Goal: Communication & Community: Connect with others

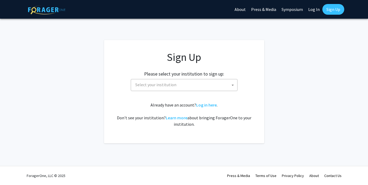
click at [168, 87] on span "Select your institution" at bounding box center [155, 84] width 41 height 5
type input "uhni"
click at [311, 10] on link "Log In" at bounding box center [314, 9] width 17 height 19
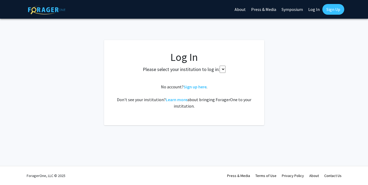
select select
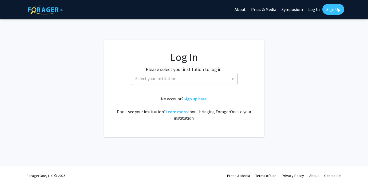
click at [195, 81] on span "Select your institution" at bounding box center [185, 78] width 104 height 11
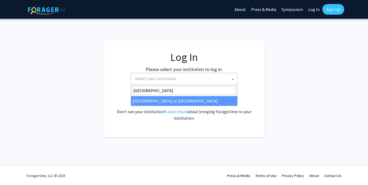
type input "university of hawai"
select select "18"
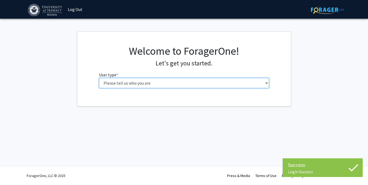
click at [209, 82] on select "Please tell us who you are Undergraduate Student Master's Student Doctoral Cand…" at bounding box center [184, 83] width 170 height 10
select select "1: undergrad"
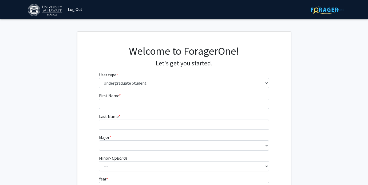
click at [147, 96] on fg-input "First Name * required" at bounding box center [184, 100] width 170 height 17
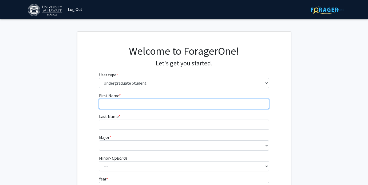
click at [142, 99] on input "First Name * required" at bounding box center [184, 104] width 170 height 10
type input "Jazlen"
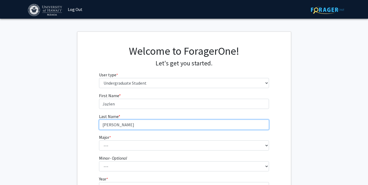
type input "Lucas"
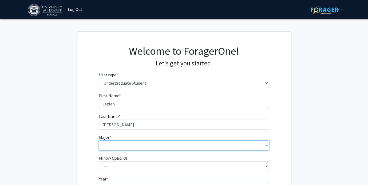
click at [116, 147] on select "--- Accounting American Studies Animal Sciences Anthropology Art Art History As…" at bounding box center [184, 145] width 170 height 10
select select "34: 1416"
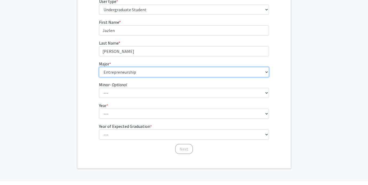
scroll to position [80, 0]
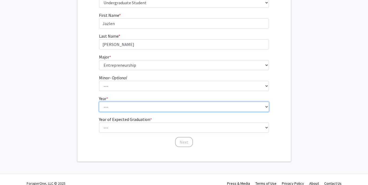
click at [125, 105] on select "--- First-year Sophomore Junior Senior Postbaccalaureate Certificate" at bounding box center [184, 107] width 170 height 10
select select "3: junior"
click at [125, 108] on select "--- First-year Sophomore Junior Senior Postbaccalaureate Certificate" at bounding box center [184, 107] width 170 height 10
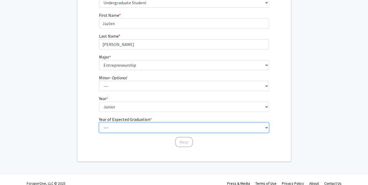
click at [123, 127] on select "--- 2025 2026 2027 2028 2029 2030 2031 2032 2033 2034" at bounding box center [184, 128] width 170 height 10
select select "3: 2027"
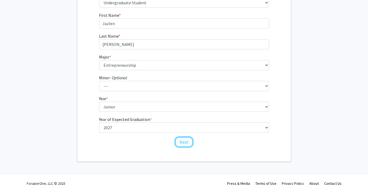
click at [184, 139] on button "Next" at bounding box center [184, 142] width 18 height 10
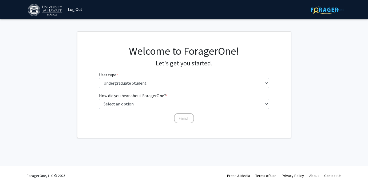
scroll to position [0, 0]
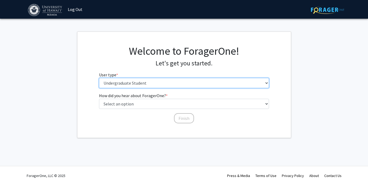
click at [130, 86] on select "Please tell us who you are Undergraduate Student Master's Student Doctoral Cand…" at bounding box center [184, 83] width 170 height 10
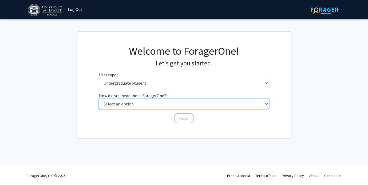
click at [131, 104] on select "Select an option Peer/student recommendation Faculty/staff recommendation Unive…" at bounding box center [184, 104] width 170 height 10
select select "2: faculty_recommendation"
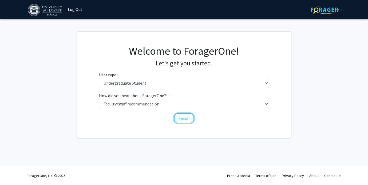
click at [187, 121] on button "Finish" at bounding box center [184, 118] width 20 height 10
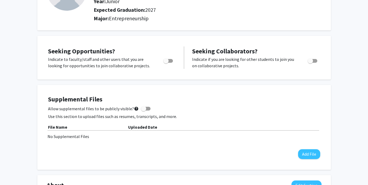
scroll to position [65, 0]
click at [167, 59] on span "Toggle" at bounding box center [165, 60] width 5 height 5
click at [166, 62] on input "Are you actively seeking opportunities?" at bounding box center [166, 62] width 0 height 0
checkbox input "true"
click at [317, 62] on label "Toggle" at bounding box center [312, 60] width 12 height 6
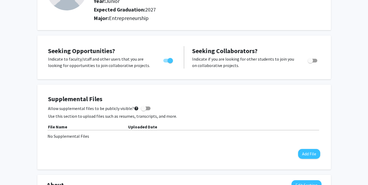
click at [310, 62] on input "Would you like to receive other student requests to work with you?" at bounding box center [310, 62] width 0 height 0
checkbox input "true"
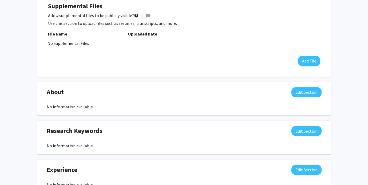
scroll to position [187, 0]
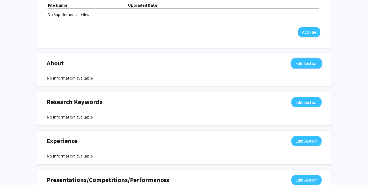
click at [306, 64] on button "Edit Section" at bounding box center [306, 63] width 30 height 10
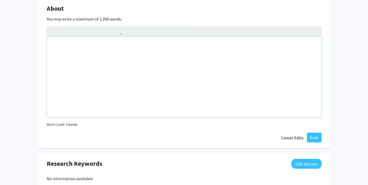
scroll to position [256, 0]
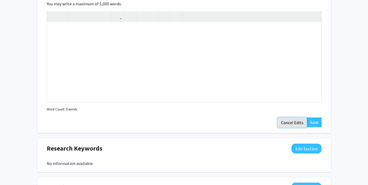
click at [291, 122] on button "Cancel Edits" at bounding box center [292, 122] width 29 height 10
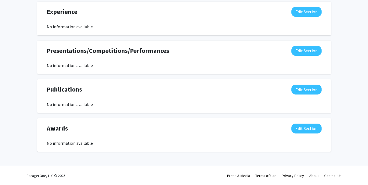
scroll to position [0, 0]
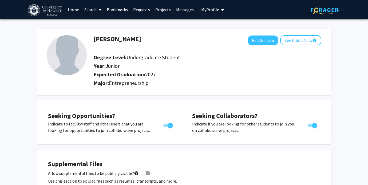
click at [100, 12] on span at bounding box center [99, 10] width 5 height 19
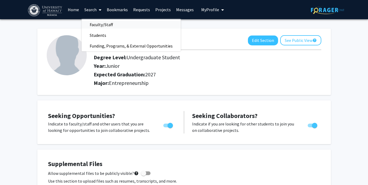
click at [107, 24] on span "Faculty/Staff" at bounding box center [101, 24] width 39 height 11
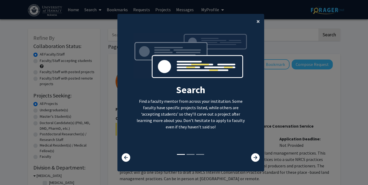
click at [258, 21] on span "×" at bounding box center [257, 21] width 3 height 8
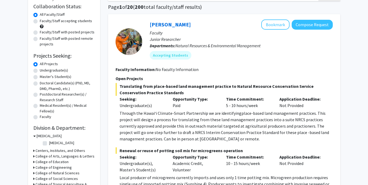
scroll to position [51, 0]
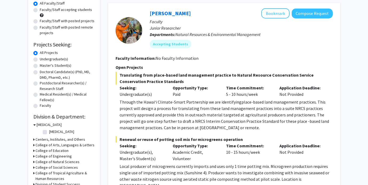
click at [30, 91] on div "Refine By Collaboration Status: Collaboration Status All Faculty/Staff Collabor…" at bounding box center [64, 136] width 72 height 316
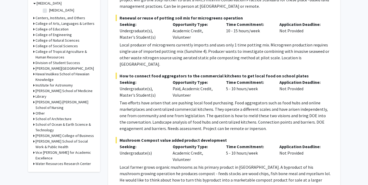
scroll to position [174, 0]
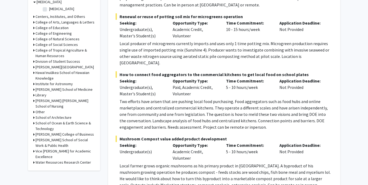
click at [55, 20] on h3 "College of Arts, Languages & Letters" at bounding box center [64, 22] width 59 height 6
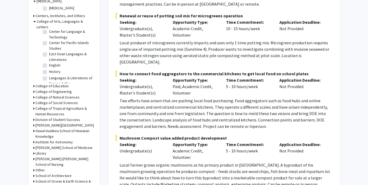
scroll to position [15, 0]
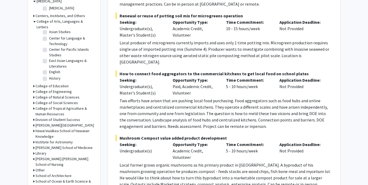
drag, startPoint x: 46, startPoint y: 44, endPoint x: 46, endPoint y: 52, distance: 7.5
click at [49, 47] on label "Center for Pacific Islands Studies" at bounding box center [71, 52] width 44 height 11
click at [49, 47] on input "Center for Pacific Islands Studies" at bounding box center [50, 48] width 3 height 3
checkbox input "true"
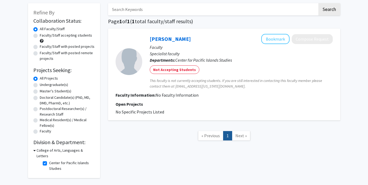
scroll to position [41, 0]
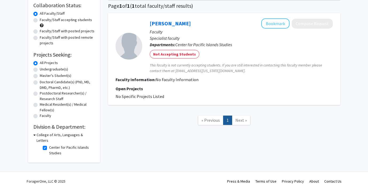
click at [49, 145] on label "Center for Pacific Islands Studies" at bounding box center [71, 150] width 44 height 11
click at [49, 145] on input "Center for Pacific Islands Studies" at bounding box center [50, 146] width 3 height 3
checkbox input "false"
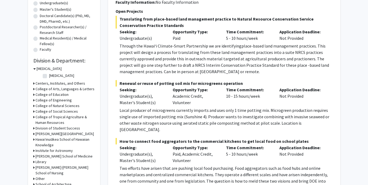
scroll to position [108, 0]
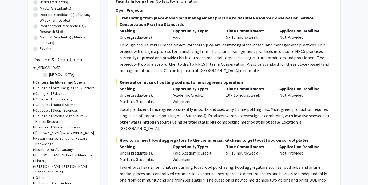
click at [46, 84] on h3 "Centers, Institutes, and Others" at bounding box center [60, 83] width 50 height 6
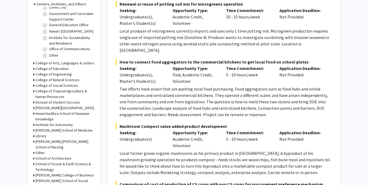
scroll to position [188, 0]
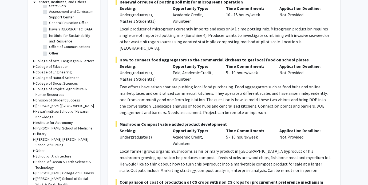
click at [50, 112] on h3 "Hawaiʻinuiākea School of Hawaiian Knowledge" at bounding box center [64, 114] width 59 height 11
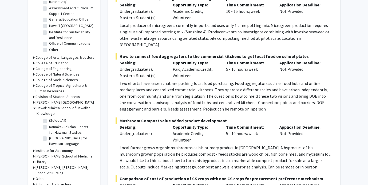
scroll to position [194, 0]
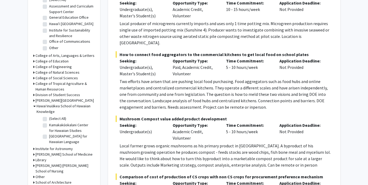
click at [48, 124] on fg-checkbox "Kamakakūokalani Center for Hawaiian Studies Kamakakūokalani Center for Hawaiian…" at bounding box center [68, 127] width 51 height 11
click at [49, 125] on label "Kamakakūokalani Center for Hawaiian Studies" at bounding box center [71, 127] width 44 height 11
click at [49, 125] on input "Kamakakūokalani Center for Hawaiian Studies" at bounding box center [50, 123] width 3 height 3
checkbox input "true"
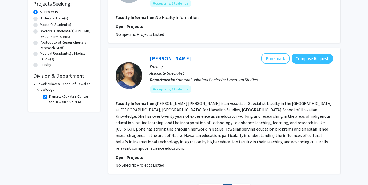
scroll to position [97, 0]
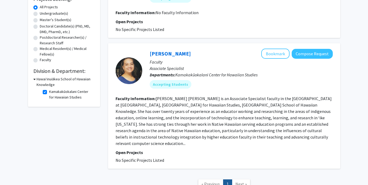
click at [189, 132] on fg-read-more "Dr. Rochelle Piʻilani Hussey Kaaloa is an Associate Specialist faculty in the U…" at bounding box center [224, 121] width 216 height 50
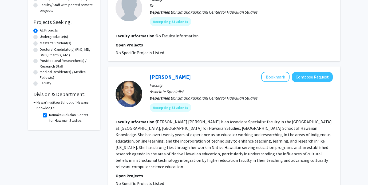
scroll to position [46, 0]
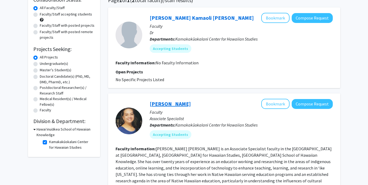
click at [160, 103] on link "[PERSON_NAME]" at bounding box center [170, 103] width 41 height 7
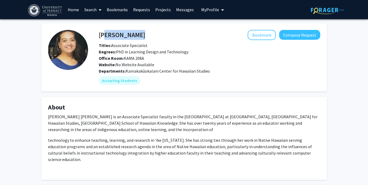
drag, startPoint x: 101, startPoint y: 37, endPoint x: 167, endPoint y: 38, distance: 66.5
click at [167, 38] on div "Rochelle Piʻilani Kaaloa Bookmark Compose Request" at bounding box center [210, 35] width 230 height 10
click at [167, 37] on div "Bookmark Compose Request" at bounding box center [232, 35] width 175 height 10
click at [135, 37] on h4 "[PERSON_NAME]" at bounding box center [122, 35] width 46 height 10
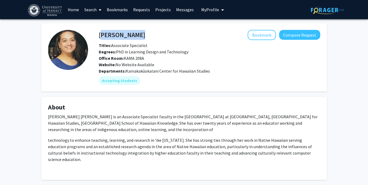
click at [135, 37] on h4 "[PERSON_NAME]" at bounding box center [122, 35] width 46 height 10
copy h4 "[PERSON_NAME]"
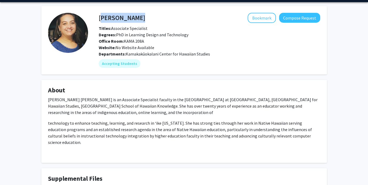
scroll to position [17, 0]
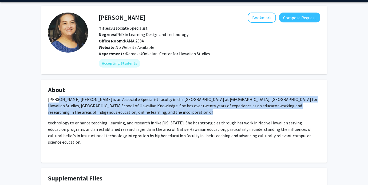
drag, startPoint x: 155, startPoint y: 141, endPoint x: 58, endPoint y: 99, distance: 105.2
click at [56, 97] on div "Dr. Rochelle Piʻilani Hussey Kaaloa is an Associate Specialist faculty in the U…" at bounding box center [184, 126] width 272 height 60
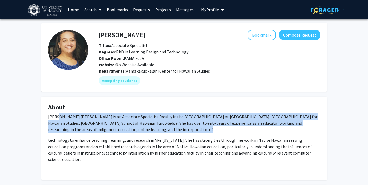
scroll to position [67, 0]
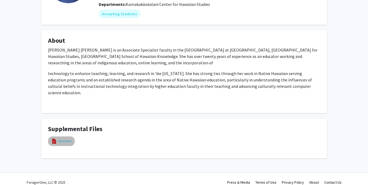
click at [67, 138] on link "Resume" at bounding box center [64, 141] width 13 height 6
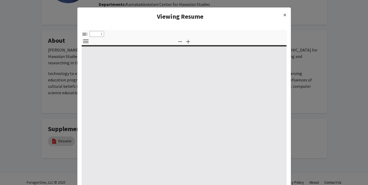
scroll to position [27, 0]
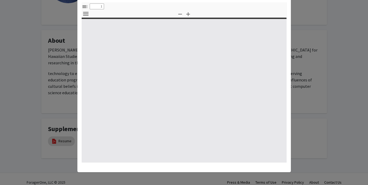
select select "custom"
type input "0"
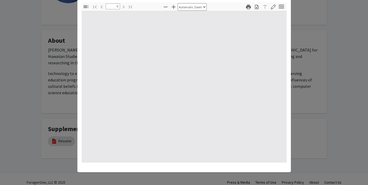
select select "custom"
type input "1"
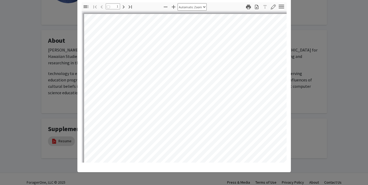
select select "auto"
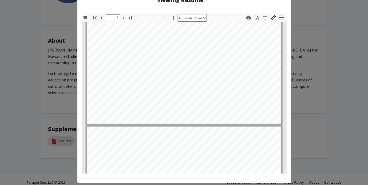
scroll to position [661, 0]
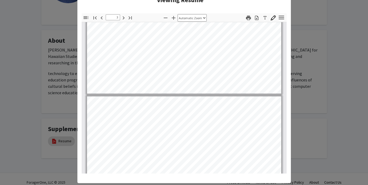
type input "4"
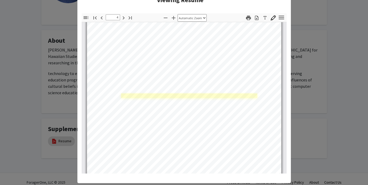
scroll to position [767, 0]
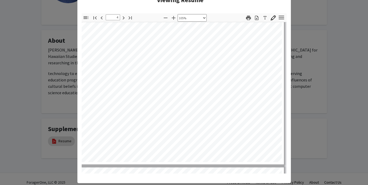
select select "custom"
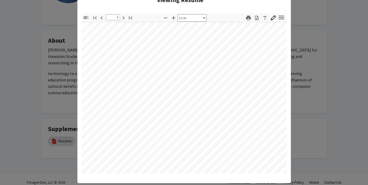
scroll to position [1213, 30]
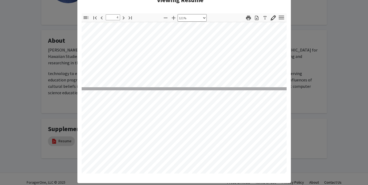
type input "5"
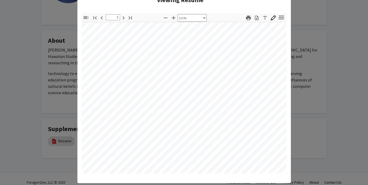
scroll to position [1385, 30]
select select "1"
type input "5"
select select "custom"
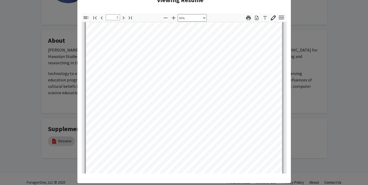
scroll to position [1343, 0]
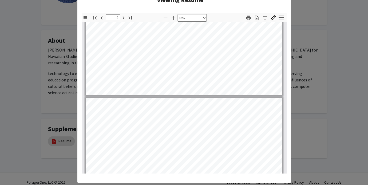
type input "6"
select select "custom"
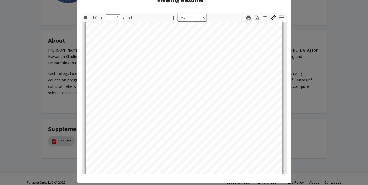
scroll to position [1421, 0]
type input "7"
select select "custom"
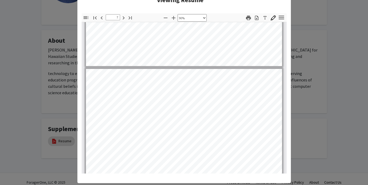
scroll to position [1534, 0]
type input "8"
select select "custom"
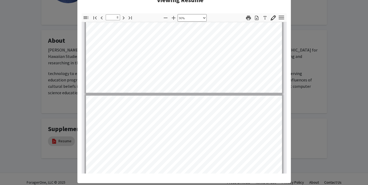
type input "9"
select select "custom"
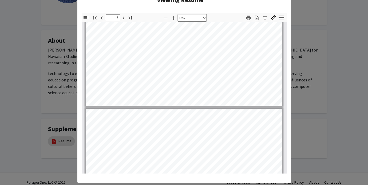
type input "8"
select select "custom"
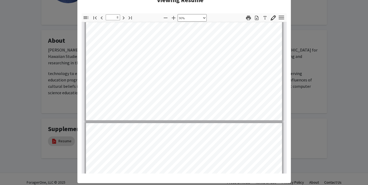
scroll to position [1956, 0]
type input "9"
select select "custom"
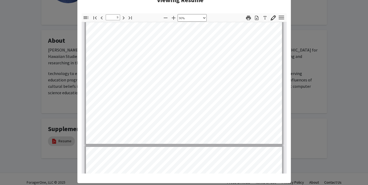
scroll to position [2187, 0]
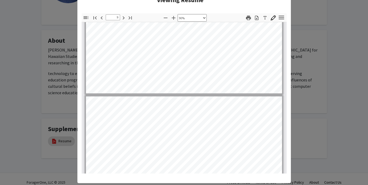
type input "10"
select select "custom"
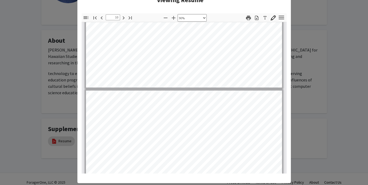
type input "9"
select select "custom"
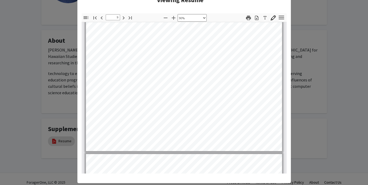
type input "10"
select select "custom"
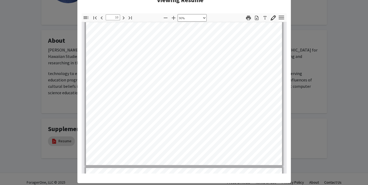
type input "11"
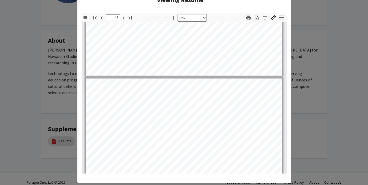
select select "custom"
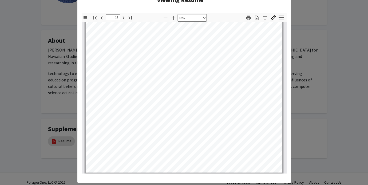
type input "12"
select select "custom"
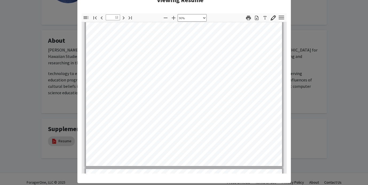
type input "13"
select select "custom"
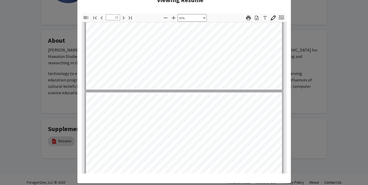
type input "14"
select select "custom"
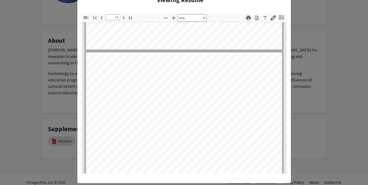
scroll to position [3458, 0]
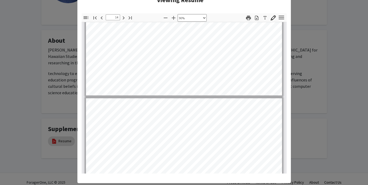
type input "15"
select select "custom"
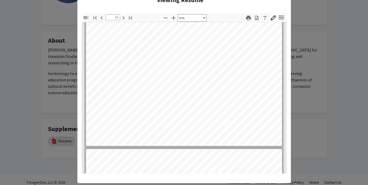
scroll to position [3743, 0]
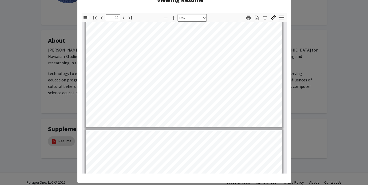
click at [63, 113] on modal-container "Viewing Resume × Thumbnails Document Outline Attachments Layers Current Outline…" at bounding box center [184, 92] width 368 height 185
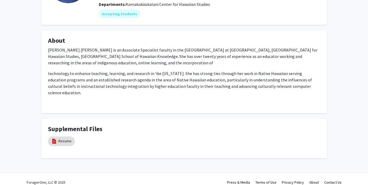
scroll to position [0, 0]
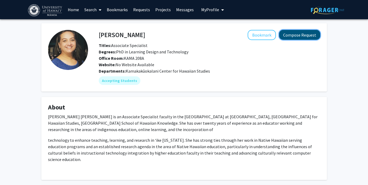
click at [311, 35] on button "Compose Request" at bounding box center [299, 35] width 41 height 10
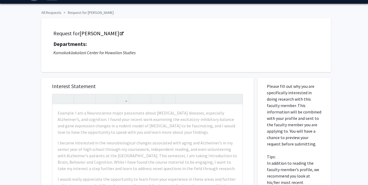
scroll to position [16, 0]
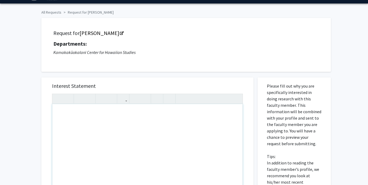
click at [21, 112] on div "All Requests Request for Rochelle Piʻilani Kaaloa Request for Rochelle Piʻilani…" at bounding box center [184, 164] width 368 height 322
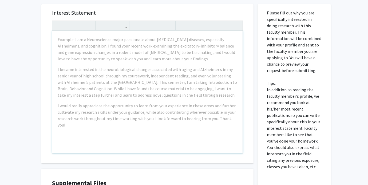
scroll to position [0, 0]
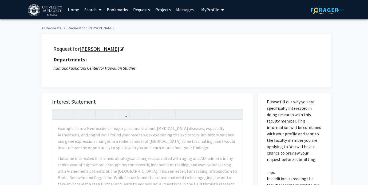
click at [124, 48] on icon "Opens in a new tab" at bounding box center [122, 49] width 4 height 3
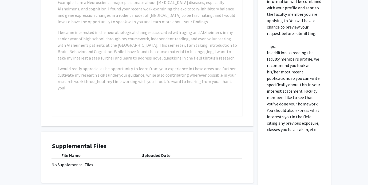
scroll to position [172, 0]
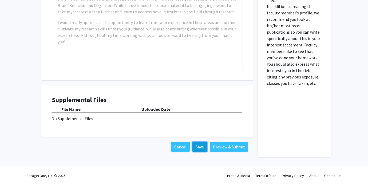
click at [197, 146] on button "Save" at bounding box center [199, 147] width 15 height 10
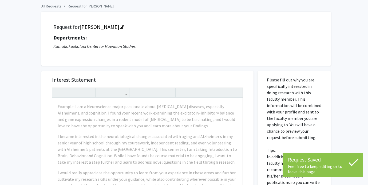
scroll to position [0, 0]
